Goal: Information Seeking & Learning: Compare options

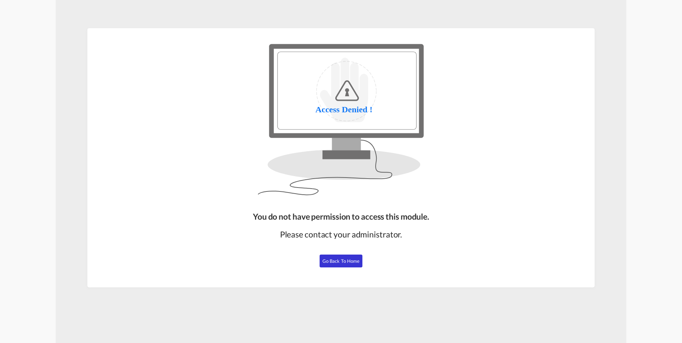
click at [344, 260] on span "Go Back to Home" at bounding box center [340, 261] width 37 height 6
click at [335, 266] on button "Go Back to Home" at bounding box center [340, 261] width 43 height 13
